Goal: Task Accomplishment & Management: Manage account settings

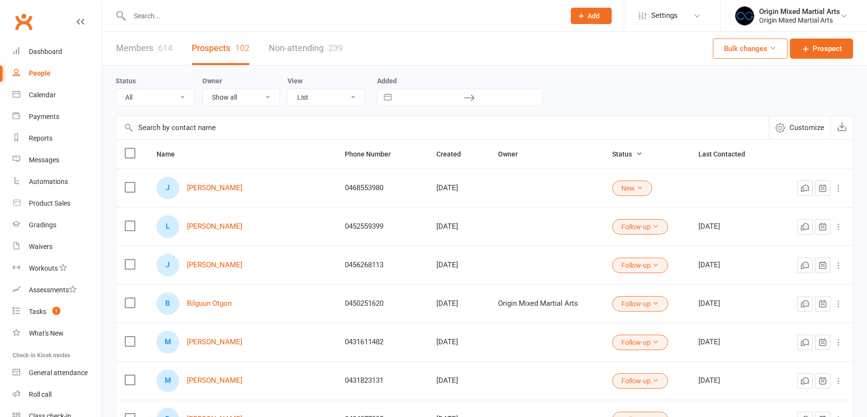
select select "100"
click at [135, 12] on input "text" at bounding box center [343, 15] width 432 height 13
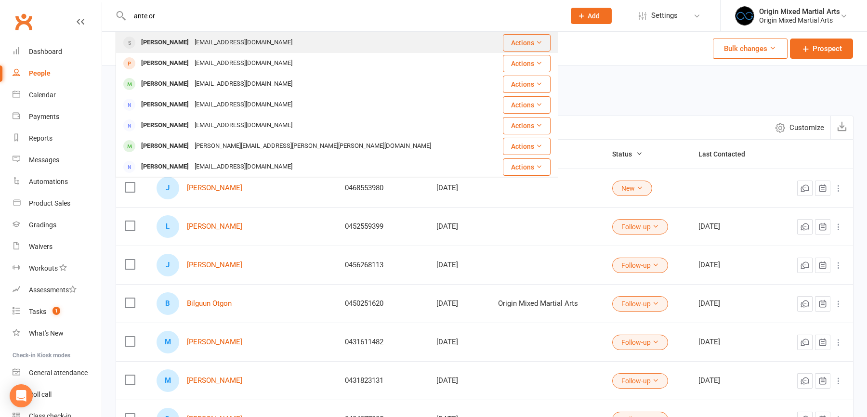
type input "ante or"
click at [192, 45] on div "[EMAIL_ADDRESS][DOMAIN_NAME]" at bounding box center [244, 43] width 104 height 14
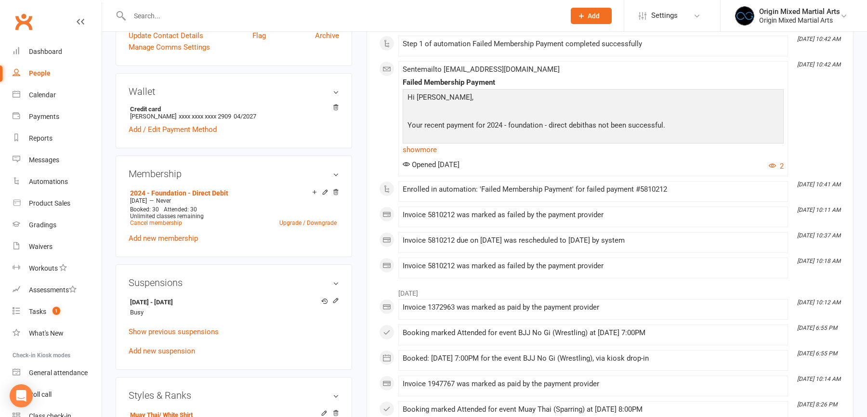
scroll to position [245, 0]
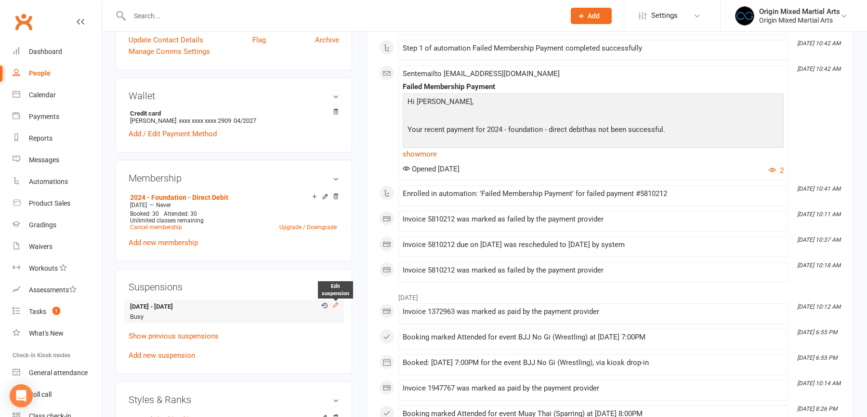
click at [336, 303] on icon at bounding box center [335, 305] width 4 height 4
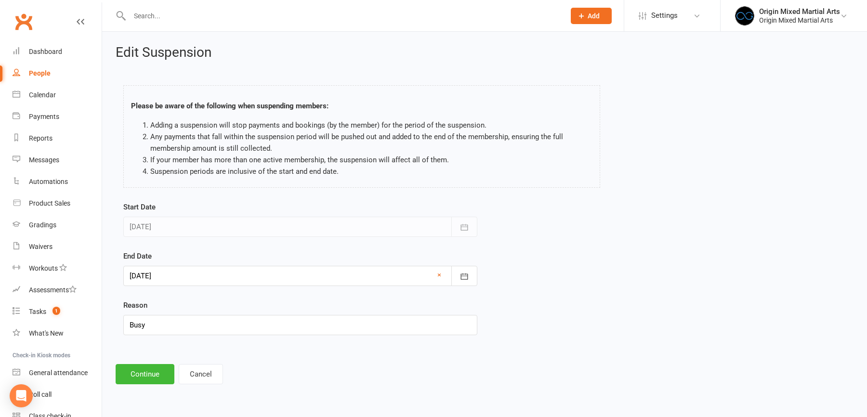
click at [248, 271] on div at bounding box center [300, 276] width 354 height 20
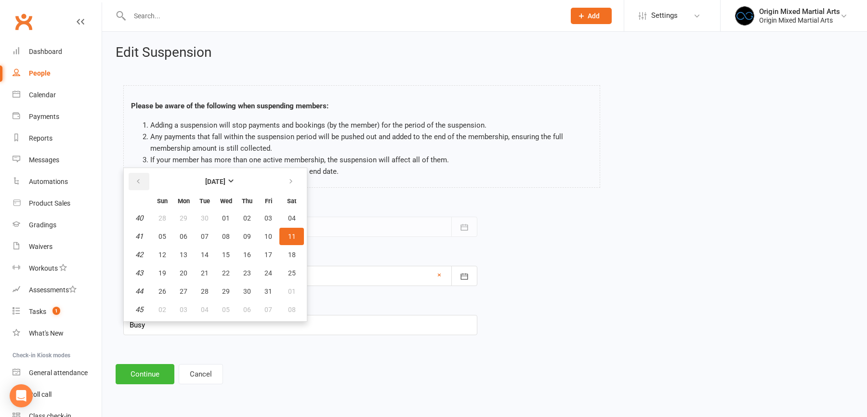
click at [131, 177] on button "button" at bounding box center [139, 181] width 21 height 17
click at [167, 251] on button "14" at bounding box center [162, 254] width 20 height 17
type input "[DATE]"
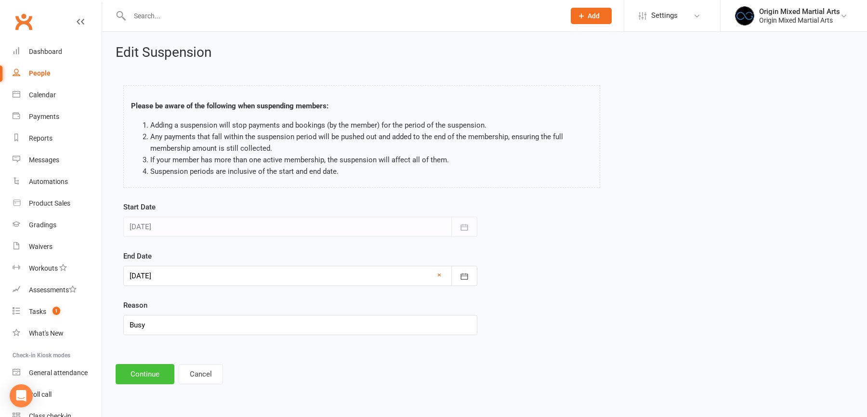
click at [153, 371] on button "Continue" at bounding box center [145, 374] width 59 height 20
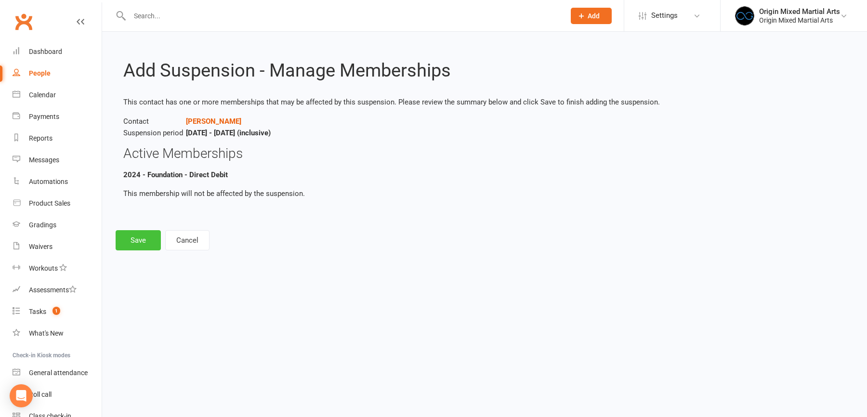
click at [141, 244] on button "Save" at bounding box center [138, 240] width 45 height 20
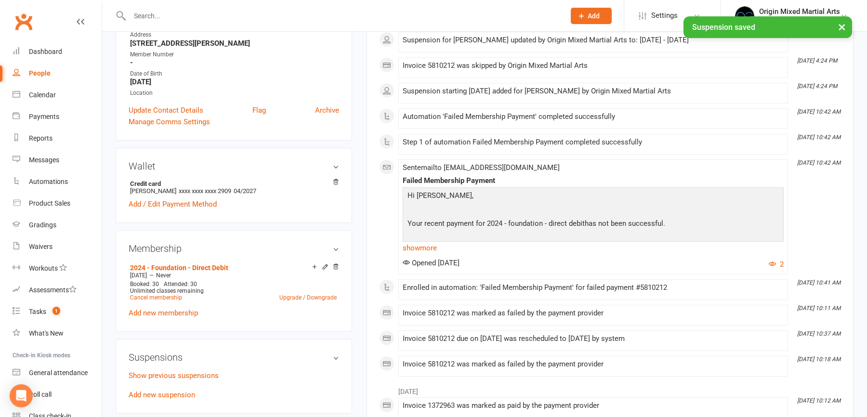
scroll to position [34, 0]
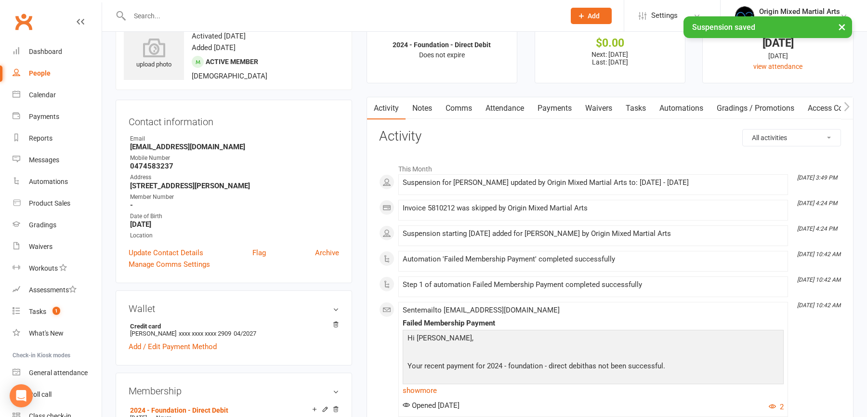
click at [570, 109] on link "Payments" at bounding box center [555, 108] width 48 height 22
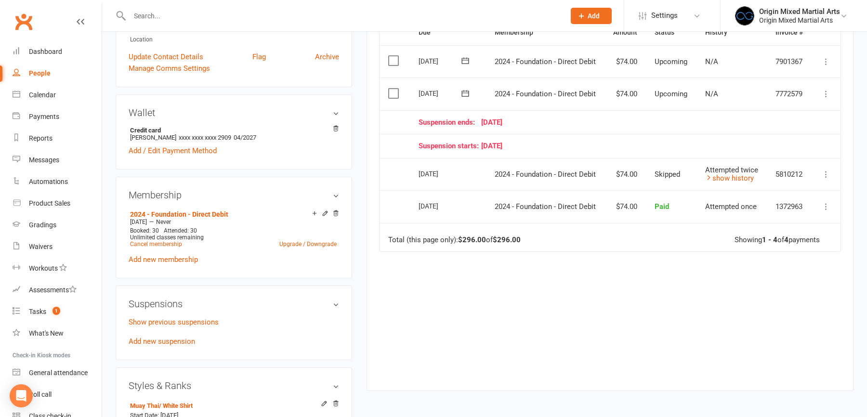
scroll to position [225, 0]
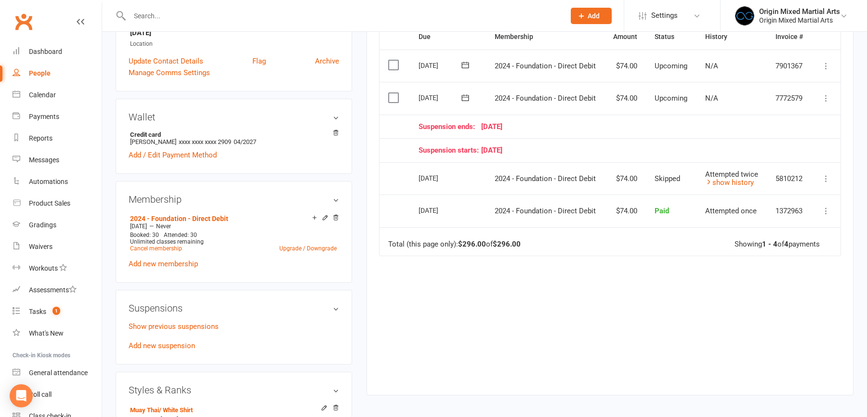
click at [824, 177] on icon at bounding box center [826, 179] width 10 height 10
click at [843, 123] on div "Activity Notes Comms Attendance Payments Waivers Tasks Automations Gradings / P…" at bounding box center [609, 150] width 487 height 490
click at [466, 95] on icon at bounding box center [464, 97] width 7 height 6
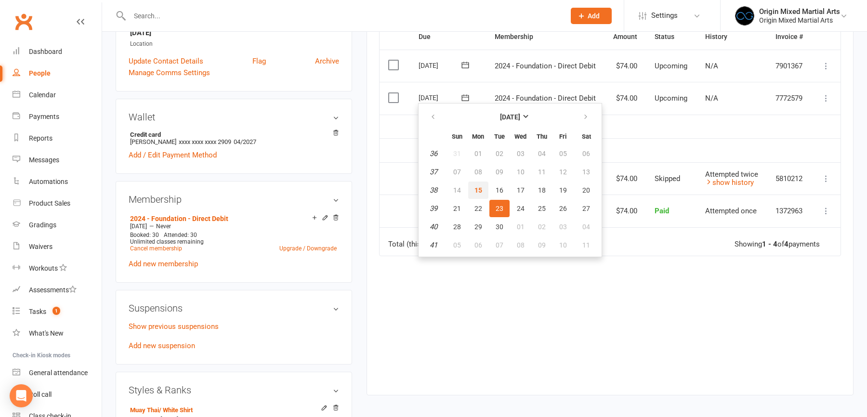
click at [477, 188] on span "15" at bounding box center [478, 190] width 8 height 8
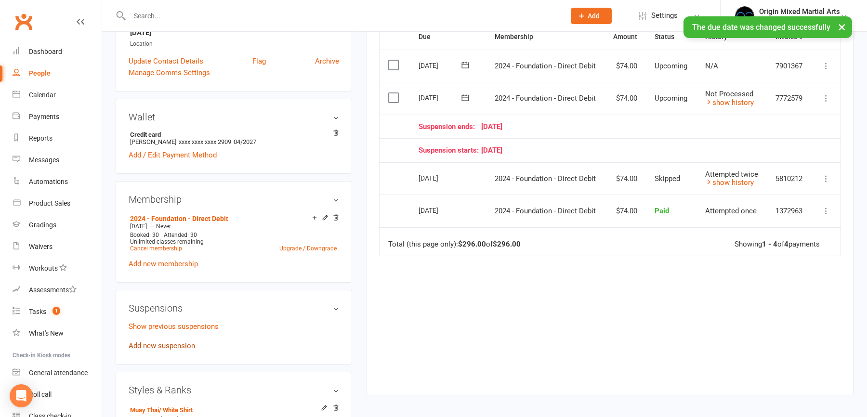
click at [163, 346] on link "Add new suspension" at bounding box center [162, 345] width 66 height 9
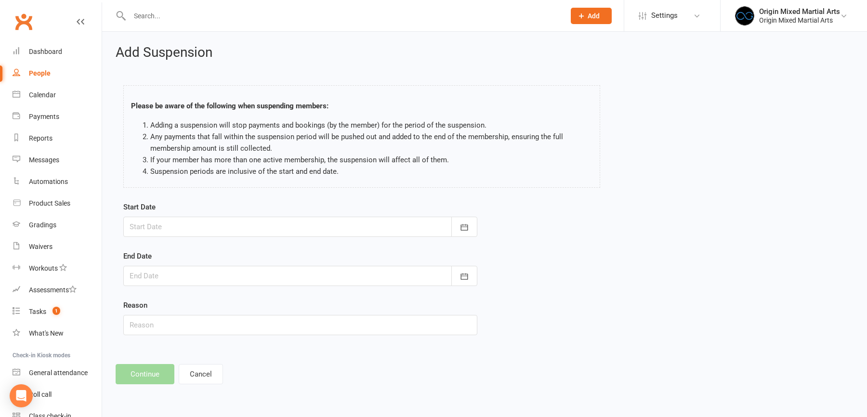
click at [353, 230] on div at bounding box center [300, 227] width 354 height 20
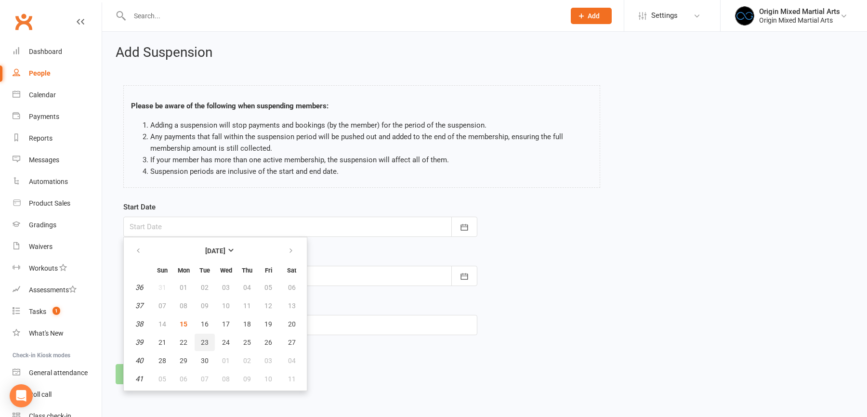
click at [204, 340] on span "23" at bounding box center [205, 343] width 8 height 8
type input "[DATE]"
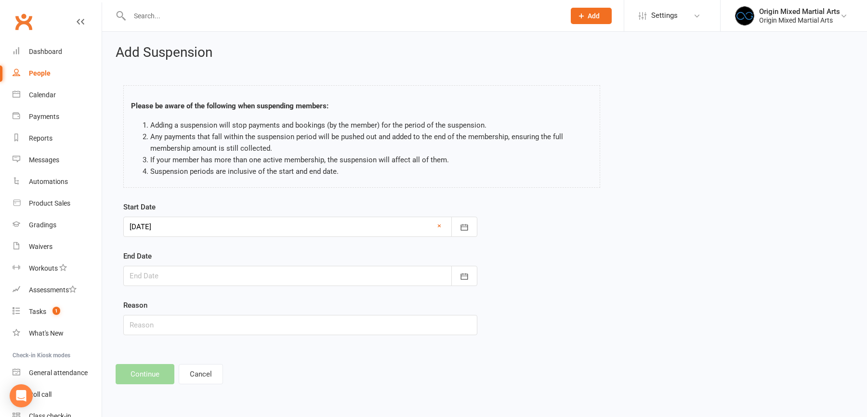
click at [205, 274] on div at bounding box center [300, 276] width 354 height 20
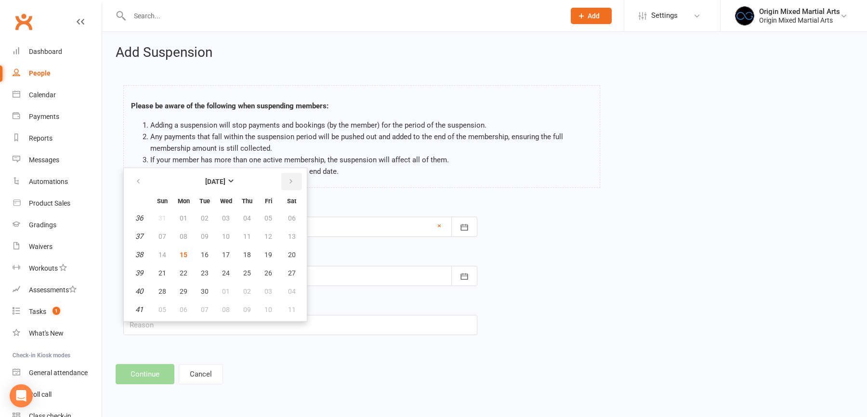
click at [288, 180] on icon "button" at bounding box center [291, 182] width 7 height 8
click at [292, 289] on span "31" at bounding box center [292, 292] width 8 height 8
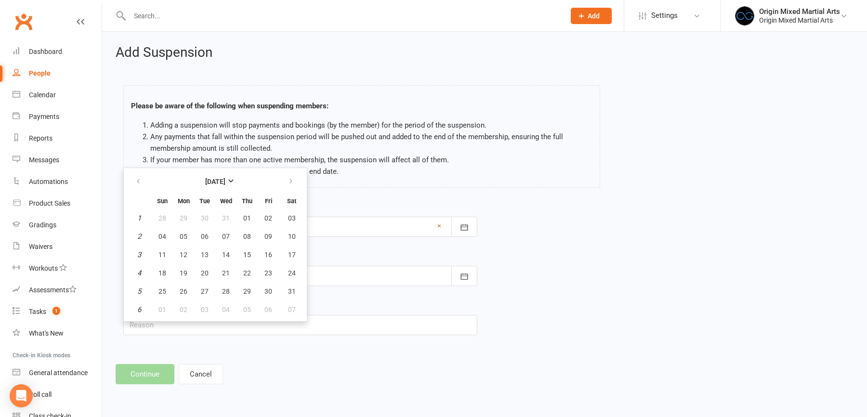
type input "[DATE]"
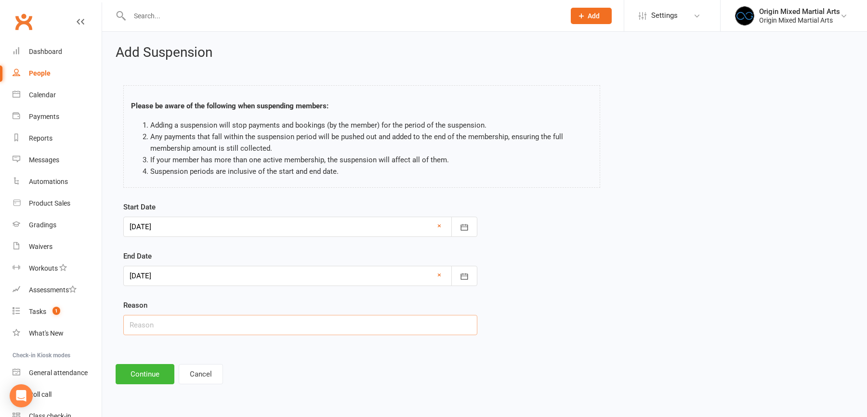
click at [178, 327] on input "text" at bounding box center [300, 325] width 354 height 20
type input "Busy"
click at [141, 371] on button "Continue" at bounding box center [145, 374] width 59 height 20
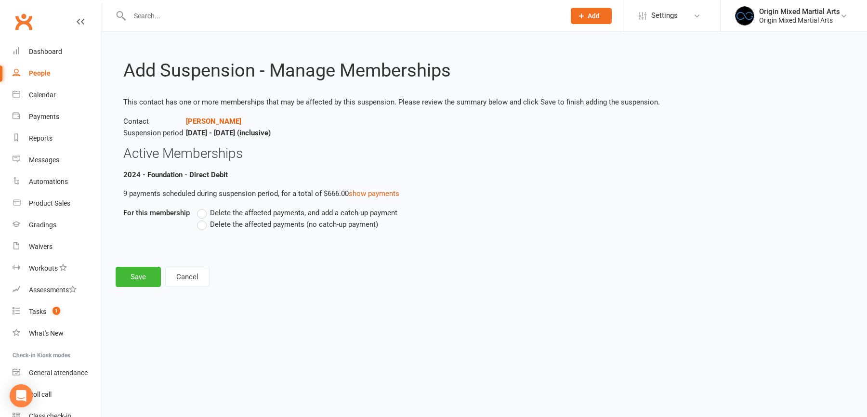
click at [218, 221] on span "Delete the affected payments (no catch-up payment)" at bounding box center [294, 224] width 168 height 10
click at [203, 219] on input "Delete the affected payments (no catch-up payment)" at bounding box center [200, 219] width 6 height 0
click at [141, 274] on button "Save" at bounding box center [138, 277] width 45 height 20
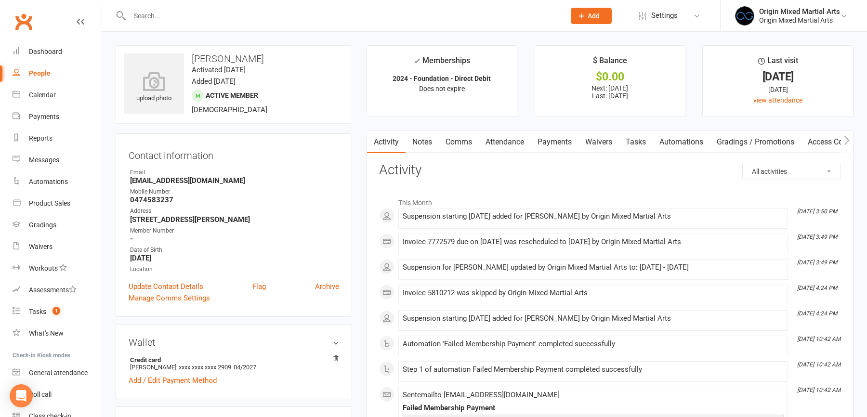
scroll to position [288, 0]
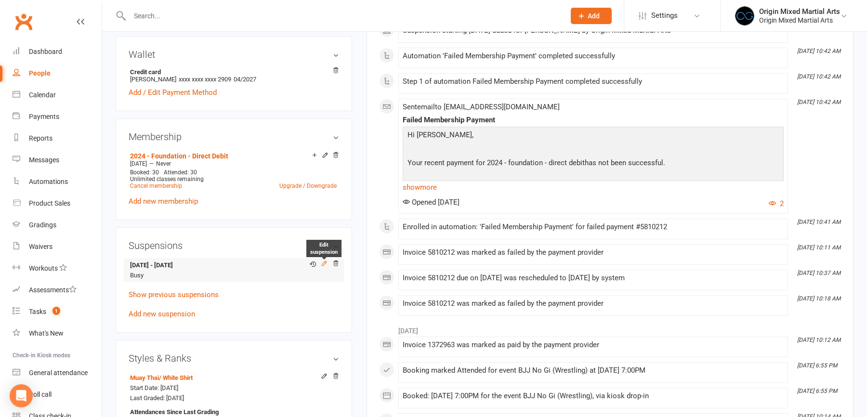
click at [326, 262] on icon at bounding box center [324, 264] width 4 height 4
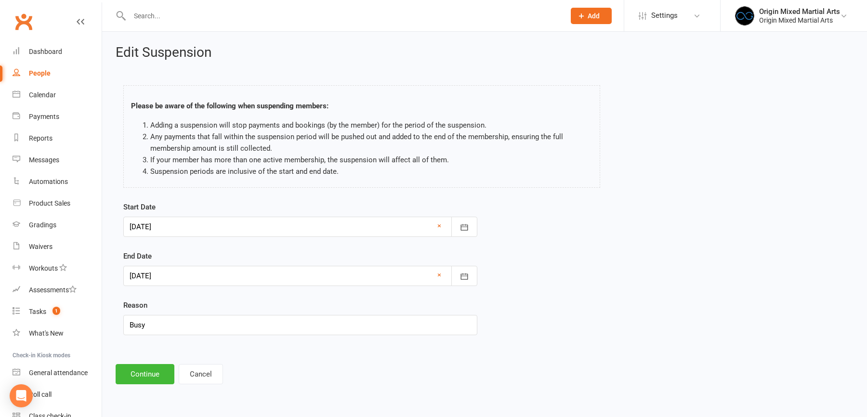
click at [253, 276] on div at bounding box center [300, 276] width 354 height 20
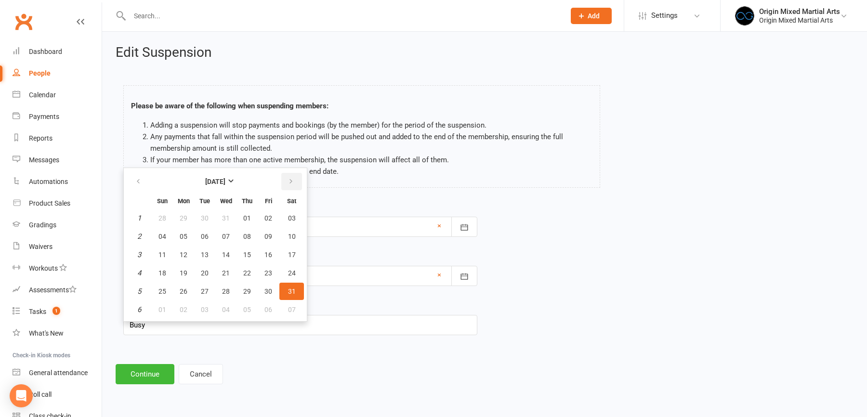
click at [295, 179] on button "button" at bounding box center [291, 181] width 21 height 17
click at [284, 237] on button "14" at bounding box center [291, 236] width 25 height 17
type input "[DATE]"
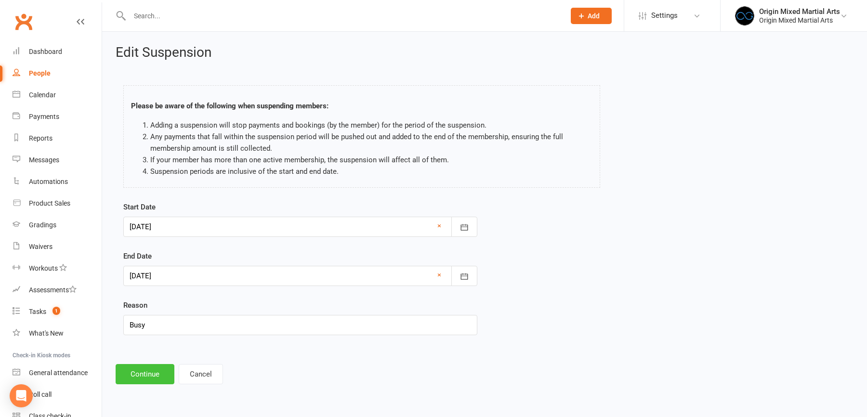
click at [150, 380] on button "Continue" at bounding box center [145, 374] width 59 height 20
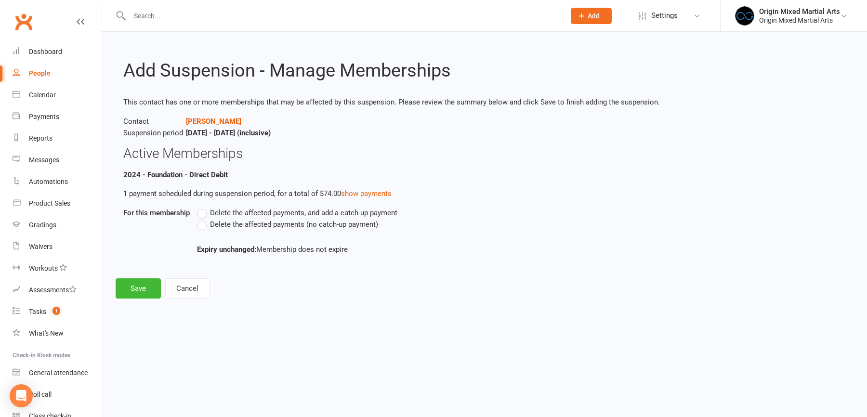
click at [216, 221] on span "Delete the affected payments (no catch-up payment)" at bounding box center [294, 224] width 168 height 10
click at [203, 219] on input "Delete the affected payments (no catch-up payment)" at bounding box center [200, 219] width 6 height 0
click at [135, 286] on button "Save" at bounding box center [138, 288] width 45 height 20
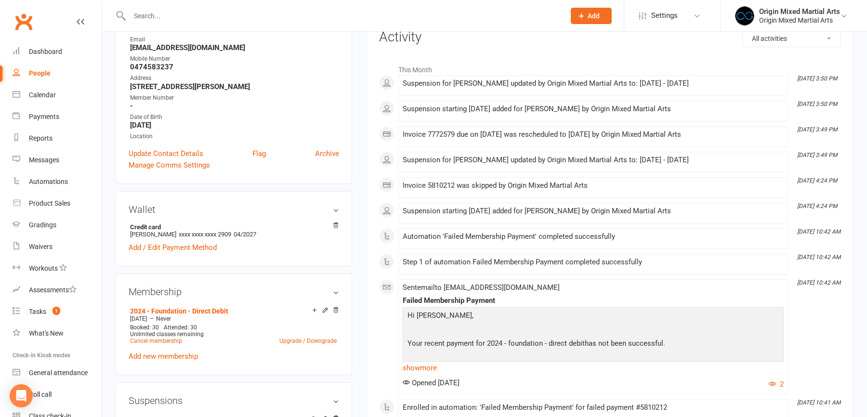
scroll to position [71, 0]
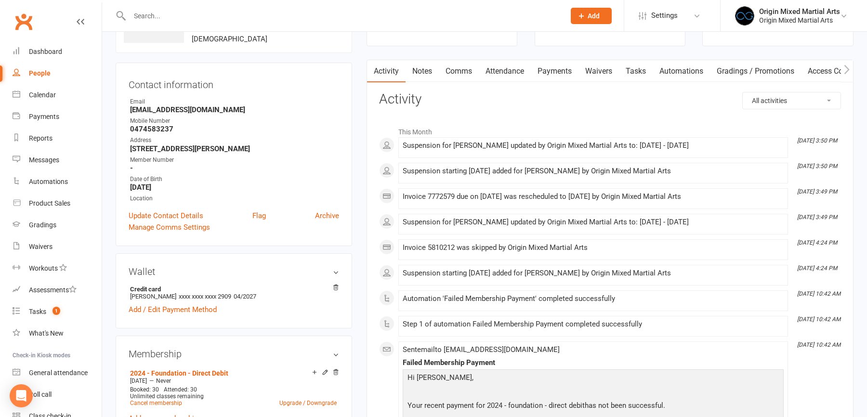
click at [559, 67] on link "Payments" at bounding box center [555, 71] width 48 height 22
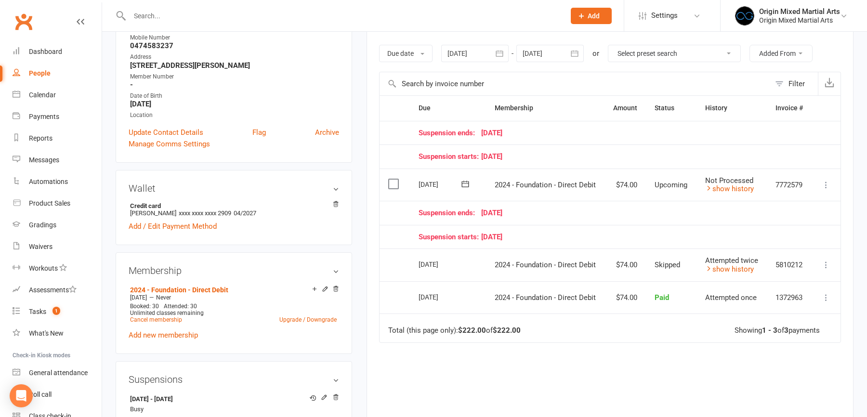
scroll to position [205, 0]
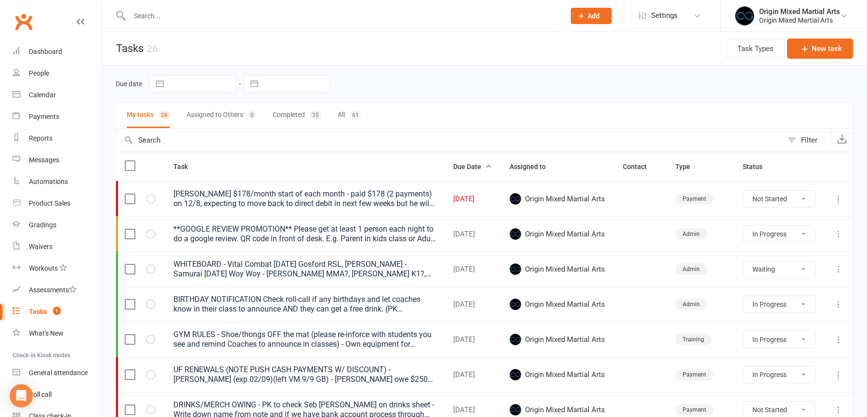
select select "started"
select select "waiting"
select select "started"
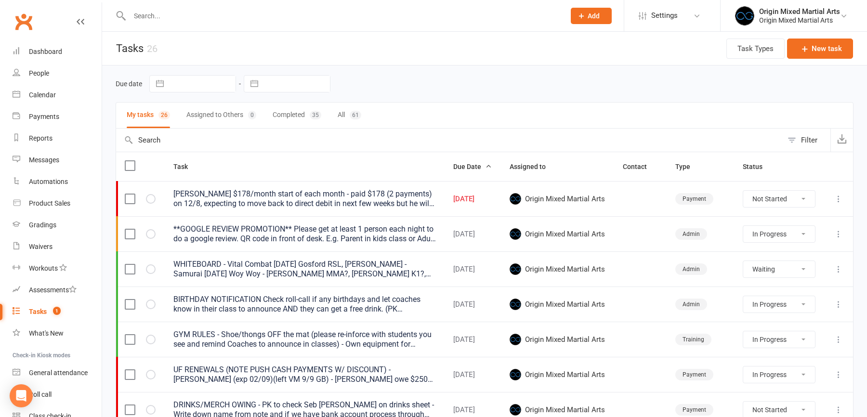
select select "started"
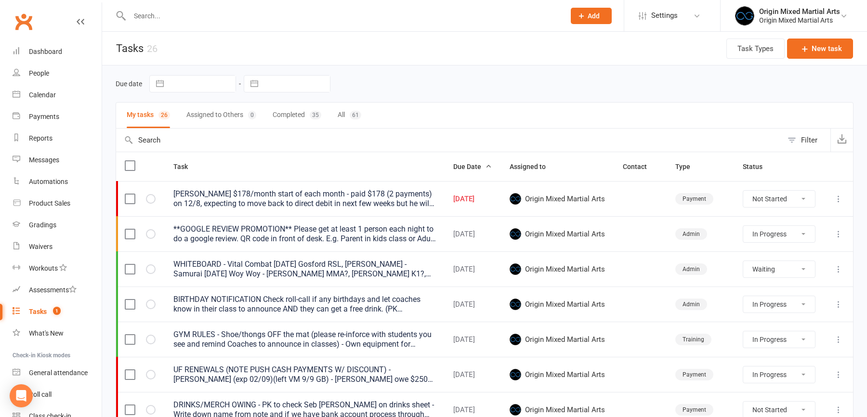
select select "started"
select select "waiting"
select select "started"
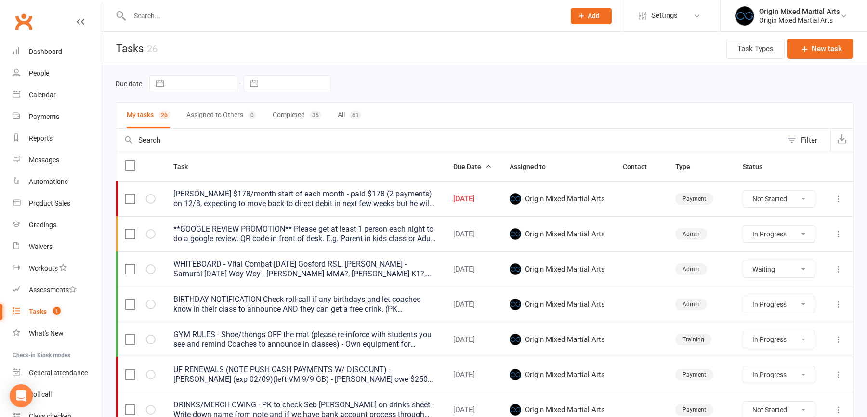
select select "waiting"
select select "started"
select select "waiting"
select select "started"
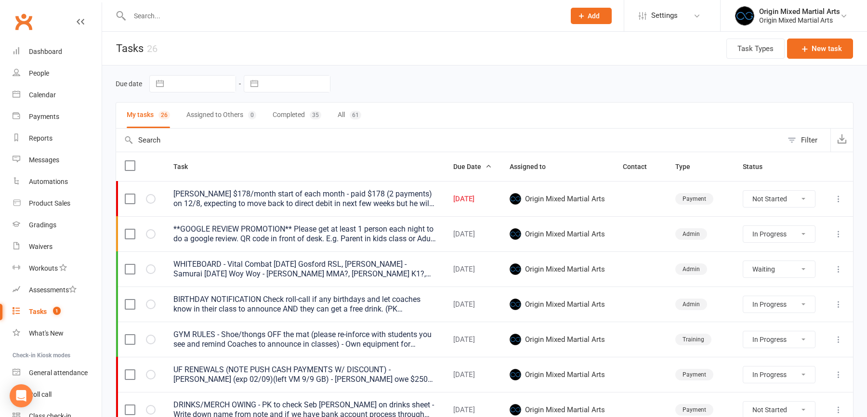
select select "started"
